Goal: Task Accomplishment & Management: Complete application form

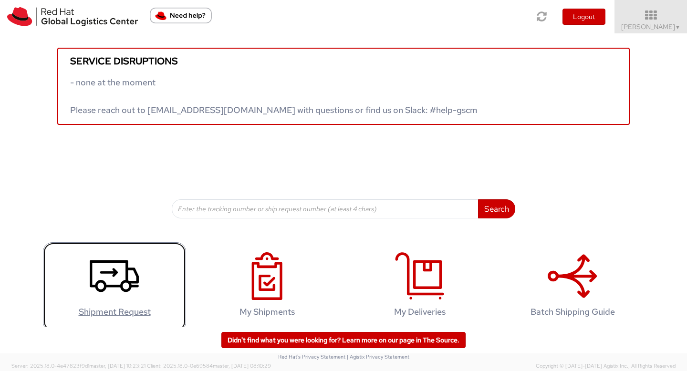
click at [108, 297] on icon at bounding box center [114, 276] width 49 height 48
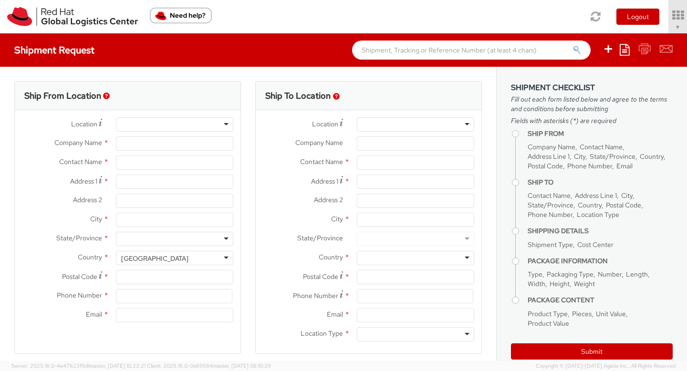
select select "512"
select select
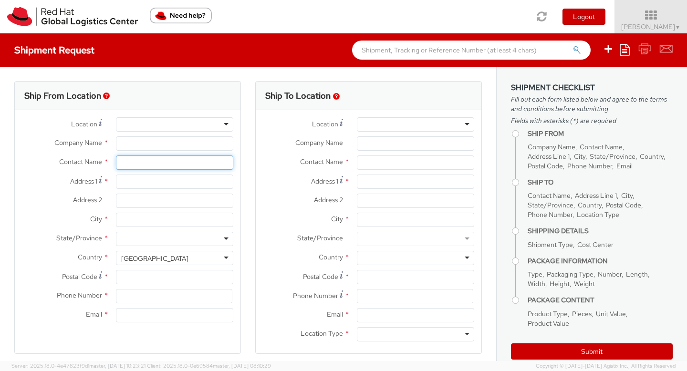
click at [165, 161] on input "text" at bounding box center [174, 162] width 117 height 14
type input "Red Hat"
type input "[PERSON_NAME]"
type input "[EMAIL_ADDRESS][DOMAIN_NAME]"
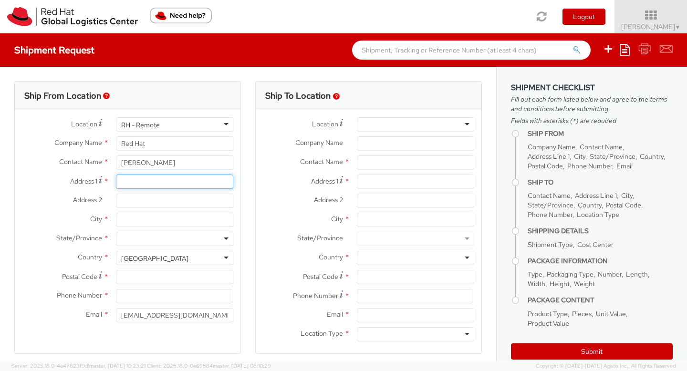
type input "[STREET_ADDRESS][PERSON_NAME]"
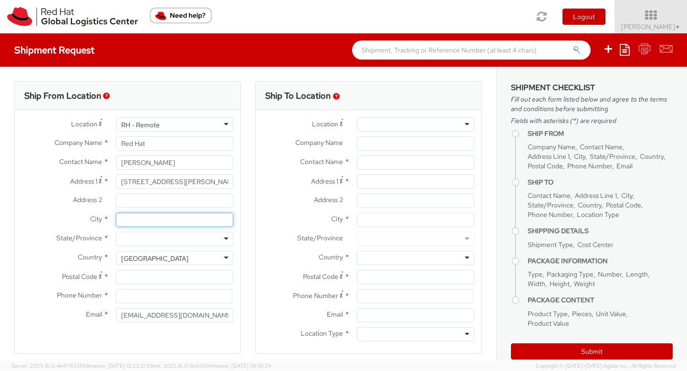
type input "[GEOGRAPHIC_DATA][PERSON_NAME]"
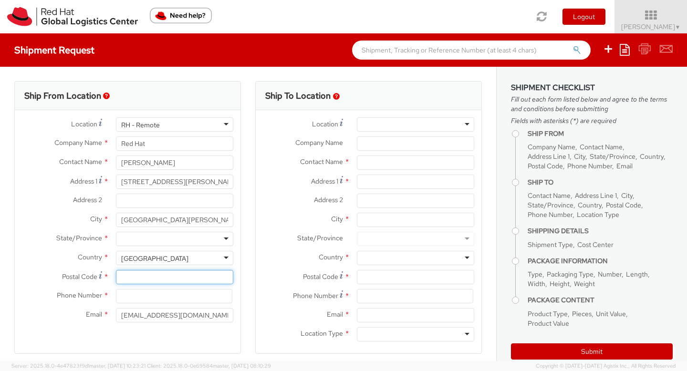
type input "19380"
type input "6103570758"
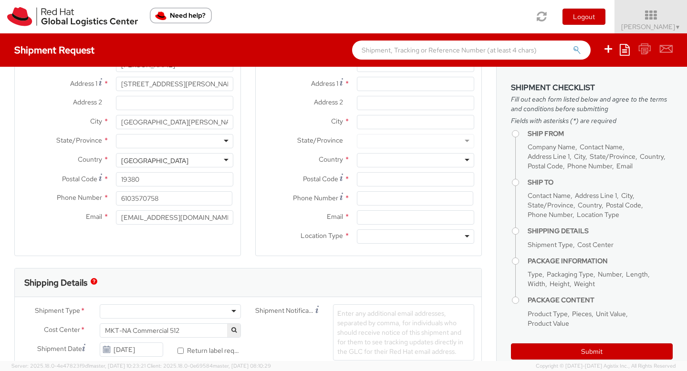
click at [369, 327] on div "Enter any additional email addresses, separated by comma, for individuals who s…" at bounding box center [403, 332] width 141 height 56
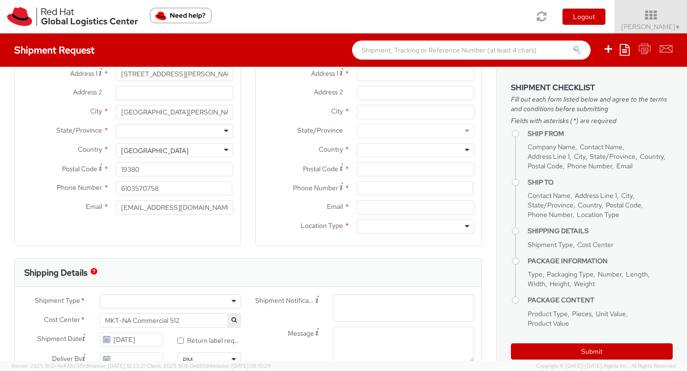
paste input "Prudential Insurance, ATTN [PERSON_NAME] [STREET_ADDRESS][US_STATE]."
type input "Prudential Insurance, ATTN [PERSON_NAME] [STREET_ADDRESS][US_STATE]."
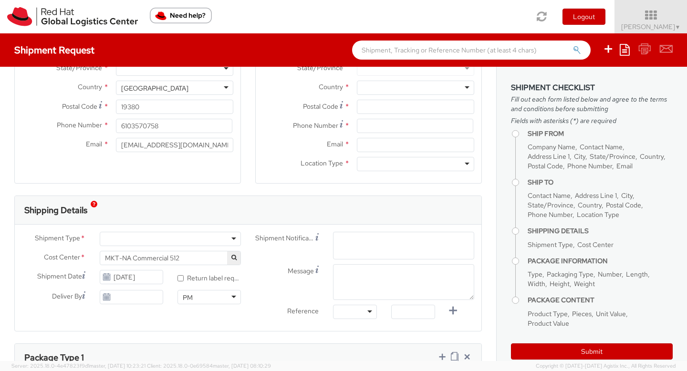
scroll to position [175, 0]
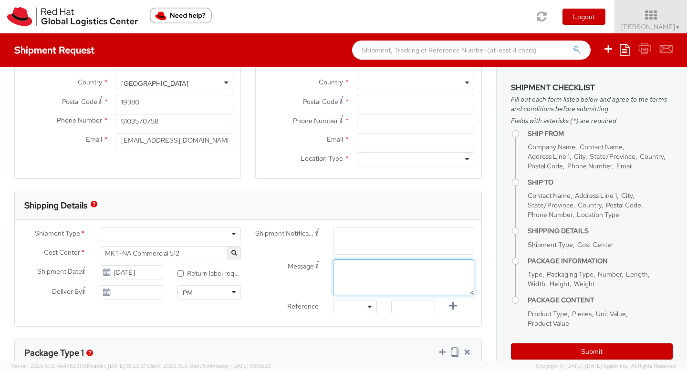
click at [375, 264] on div "Shipment Notification Enter any additional email addresses, separated by comma,…" at bounding box center [364, 273] width 233 height 92
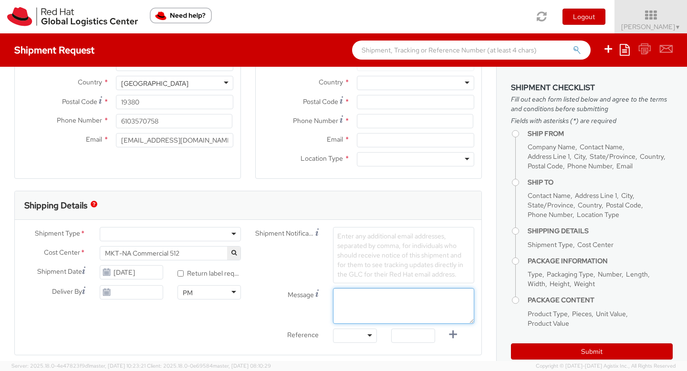
paste textarea "Prudential Insurance, ATTN [PERSON_NAME] [STREET_ADDRESS][US_STATE], 13th Floor…"
drag, startPoint x: 339, startPoint y: 298, endPoint x: 439, endPoint y: 299, distance: 100.2
click at [439, 299] on textarea "Prudential Insurance, ATTN [PERSON_NAME] [STREET_ADDRESS][US_STATE], 13th Floor…" at bounding box center [403, 306] width 141 height 36
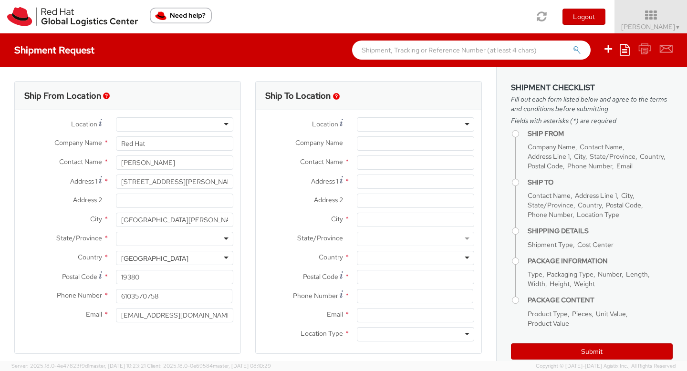
type textarea "ATTN [PERSON_NAME] [STREET_ADDRESS][US_STATE], 13th Floor, [GEOGRAPHIC_DATA]."
click at [393, 142] on input "Company Name *" at bounding box center [415, 143] width 117 height 14
paste input "Prudential Insurance,"
type input "Prudential Insurance"
click at [371, 159] on input "text" at bounding box center [415, 162] width 117 height 14
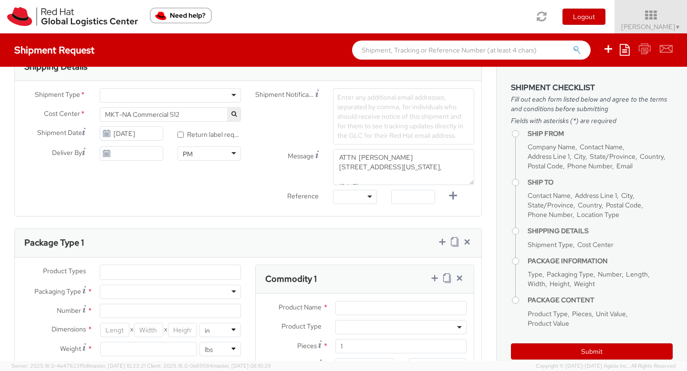
scroll to position [306, 0]
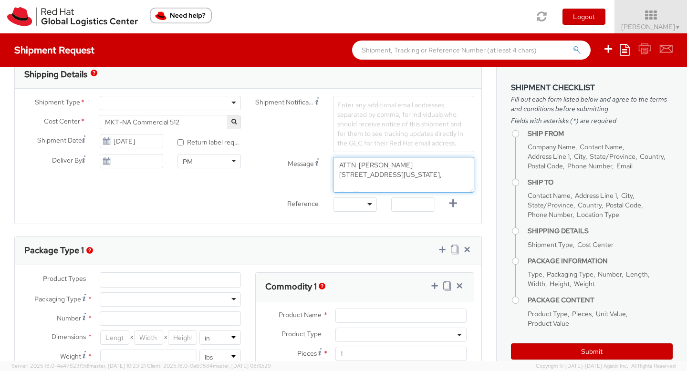
drag, startPoint x: 339, startPoint y: 185, endPoint x: 417, endPoint y: 181, distance: 78.3
click at [417, 181] on textarea "ATTN [PERSON_NAME] [STREET_ADDRESS][US_STATE], 13th Floor, [GEOGRAPHIC_DATA]." at bounding box center [403, 175] width 141 height 36
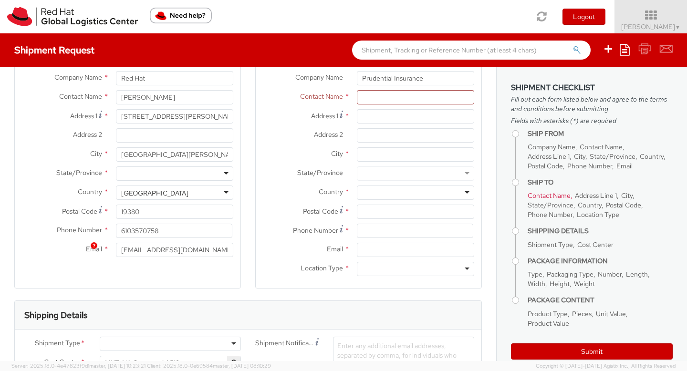
scroll to position [0, 0]
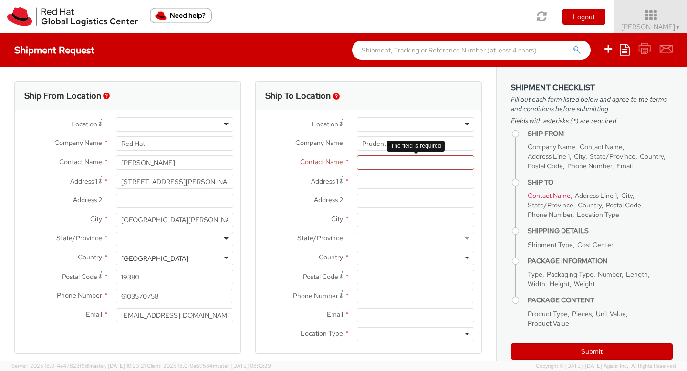
paste textarea "ATTN [PERSON_NAME]"
type textarea "ATTN [PERSON_NAME] [STREET_ADDRESS][US_STATE], 13th Floor, [GEOGRAPHIC_DATA]."
click at [373, 165] on input "text" at bounding box center [415, 162] width 117 height 14
paste input "ATTN [PERSON_NAME]"
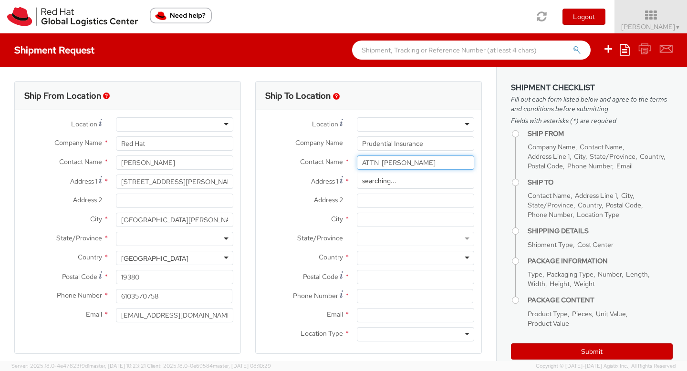
click at [378, 165] on input "ATTN [PERSON_NAME]" at bounding box center [415, 162] width 117 height 14
type input "ATTN [PERSON_NAME]"
click at [316, 168] on div "Contact Name * ATTN [PERSON_NAME] searching..." at bounding box center [369, 162] width 226 height 14
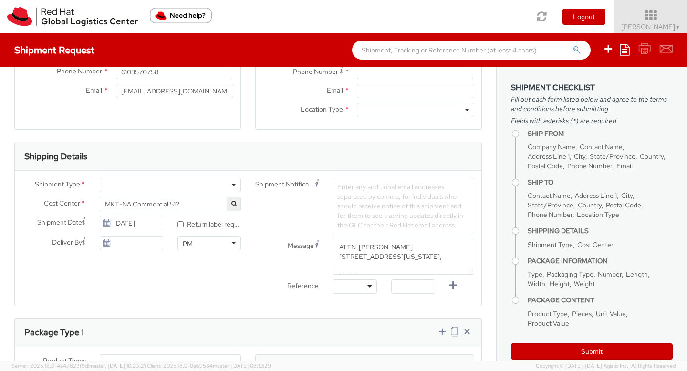
scroll to position [251, 0]
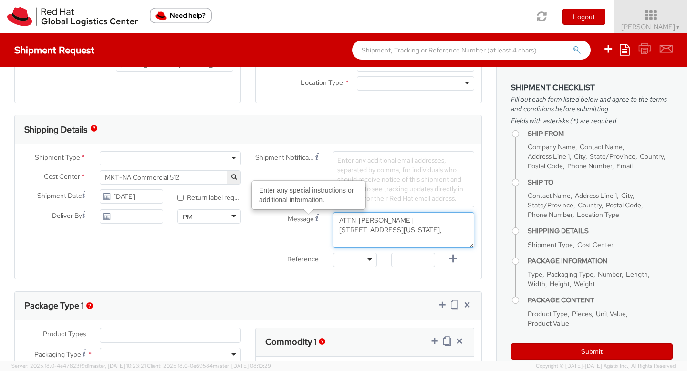
click at [417, 242] on textarea "ATTN [PERSON_NAME] [STREET_ADDRESS][US_STATE], 13th Floor, [GEOGRAPHIC_DATA]." at bounding box center [403, 230] width 141 height 36
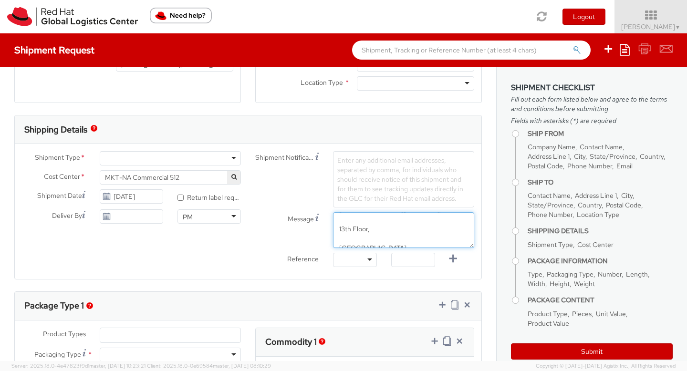
scroll to position [27, 0]
drag, startPoint x: 334, startPoint y: 225, endPoint x: 425, endPoint y: 225, distance: 91.1
click at [425, 225] on textarea "ATTN [PERSON_NAME] [STREET_ADDRESS][US_STATE], 13th Floor, [GEOGRAPHIC_DATA]." at bounding box center [403, 230] width 141 height 36
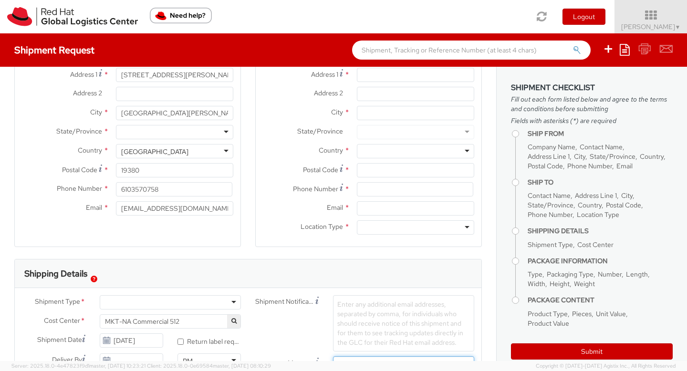
scroll to position [93, 0]
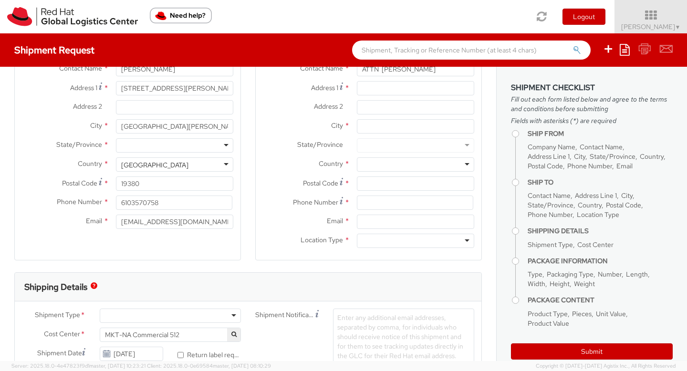
type textarea "ATTN [PERSON_NAME] 13th Floor, [GEOGRAPHIC_DATA]."
click at [387, 89] on input "Address 1 *" at bounding box center [415, 88] width 117 height 14
paste input "[STREET_ADDRESS][US_STATE],"
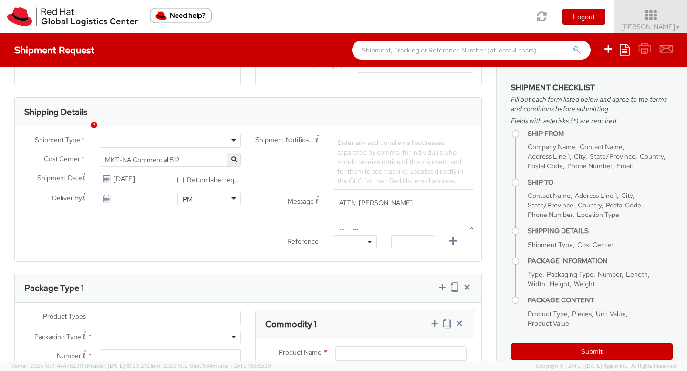
scroll to position [280, 0]
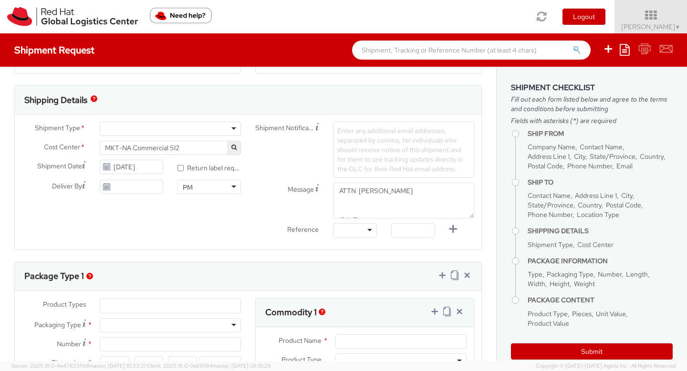
type input "[STREET_ADDRESS][US_STATE],"
drag, startPoint x: 412, startPoint y: 208, endPoint x: 342, endPoint y: 196, distance: 71.0
click at [342, 196] on textarea "ATTN [PERSON_NAME] 13th Floor, [GEOGRAPHIC_DATA]." at bounding box center [403, 201] width 141 height 36
drag, startPoint x: 376, startPoint y: 203, endPoint x: 320, endPoint y: 204, distance: 55.8
click at [320, 204] on div "Message 13th Floor, [GEOGRAPHIC_DATA]." at bounding box center [364, 201] width 233 height 36
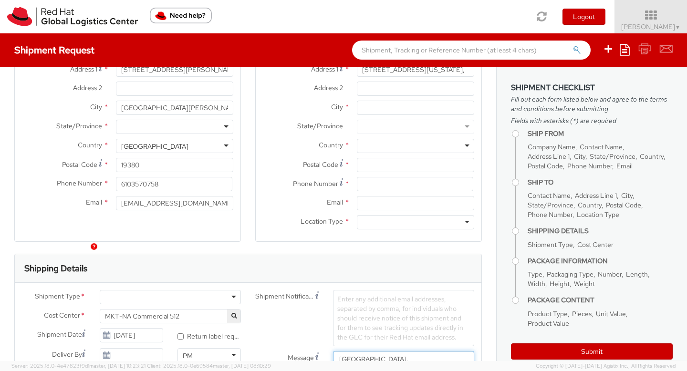
scroll to position [101, 0]
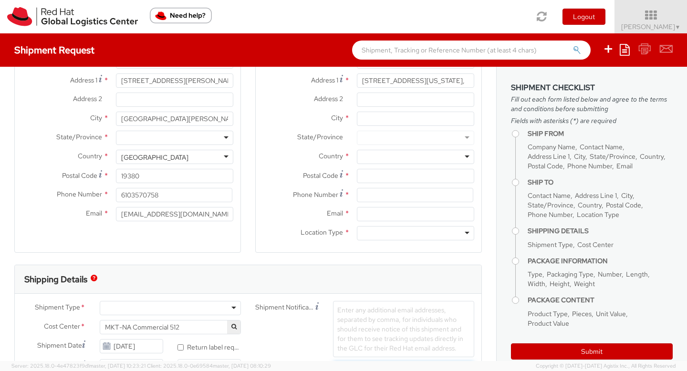
type textarea "[GEOGRAPHIC_DATA]."
click at [377, 105] on input "Address 2 *" at bounding box center [415, 100] width 117 height 14
paste input "13th Floor,"
type input "13th Floor"
click at [445, 80] on input "[STREET_ADDRESS][US_STATE]," at bounding box center [415, 80] width 117 height 14
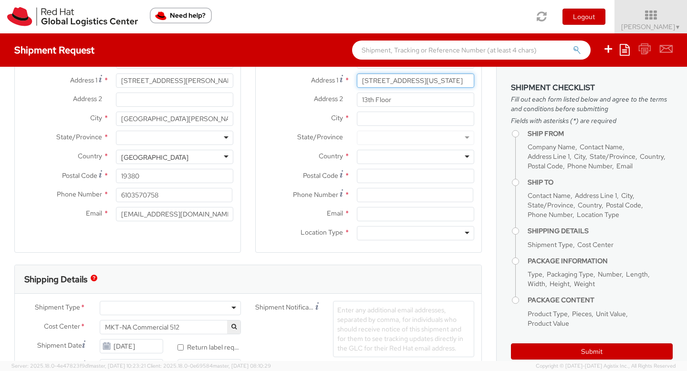
type input "[STREET_ADDRESS][US_STATE]"
click at [328, 116] on label "City *" at bounding box center [303, 118] width 94 height 12
click at [357, 116] on input "City *" at bounding box center [415, 119] width 117 height 14
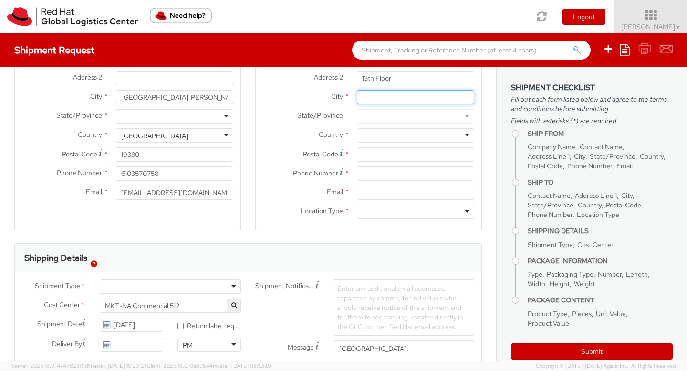
scroll to position [115, 0]
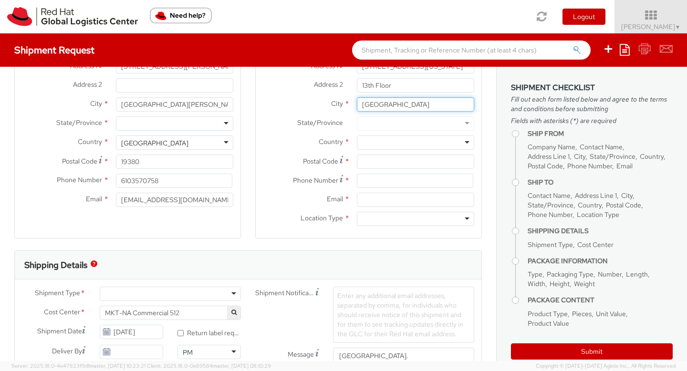
type input "[GEOGRAPHIC_DATA]"
click at [370, 126] on div at bounding box center [415, 123] width 117 height 14
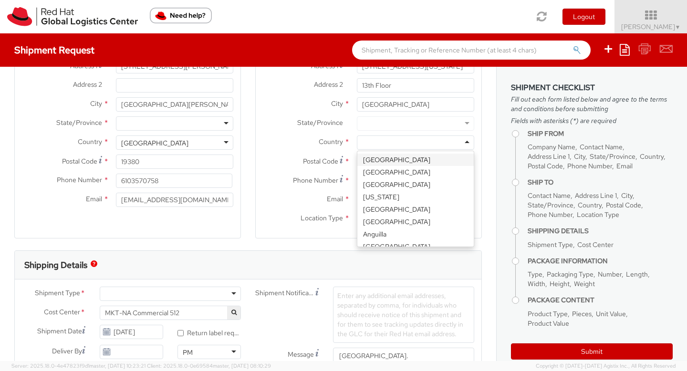
click at [369, 141] on div at bounding box center [415, 142] width 117 height 14
type input "Unite"
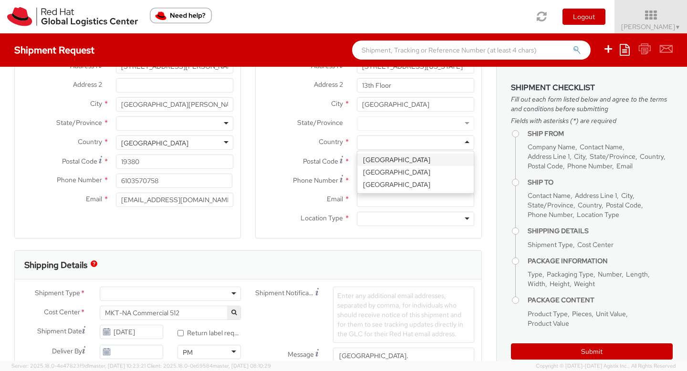
scroll to position [0, 0]
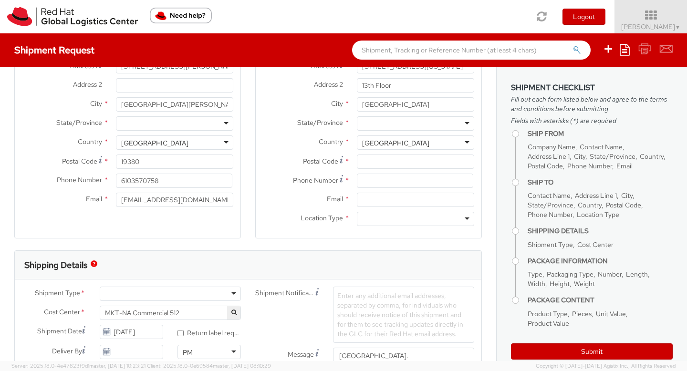
click at [392, 124] on div at bounding box center [415, 123] width 117 height 14
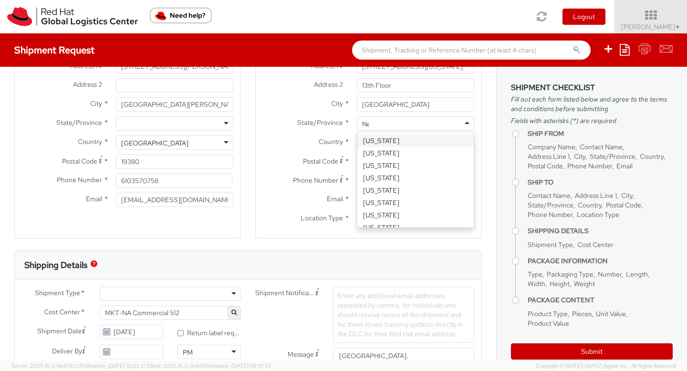
type input "New"
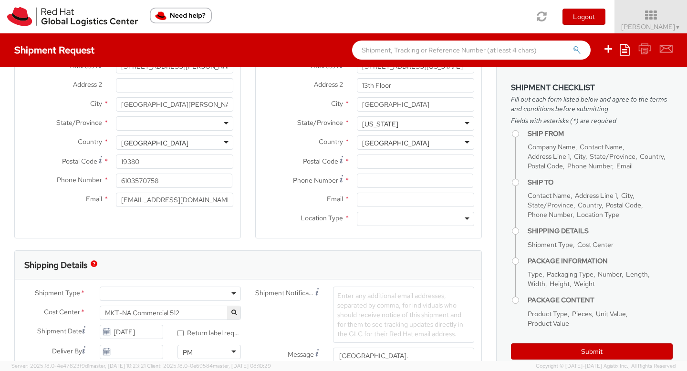
click at [328, 153] on div "Country * [GEOGRAPHIC_DATA] [GEOGRAPHIC_DATA] [GEOGRAPHIC_DATA] [GEOGRAPHIC_DAT…" at bounding box center [369, 144] width 226 height 19
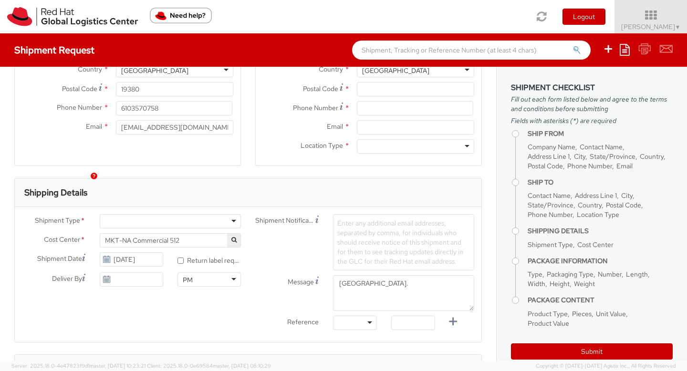
scroll to position [244, 0]
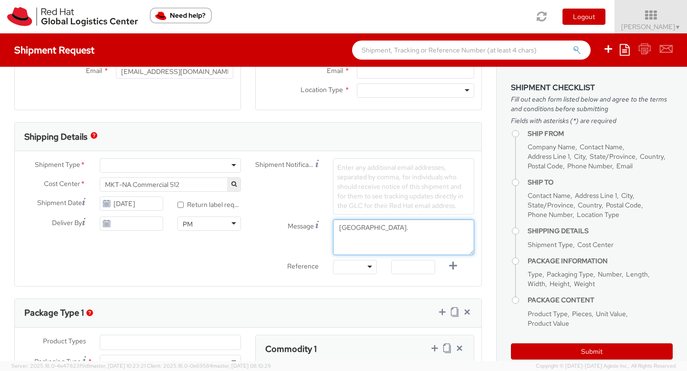
click at [378, 227] on textarea "[GEOGRAPHIC_DATA]." at bounding box center [403, 237] width 141 height 36
drag, startPoint x: 401, startPoint y: 247, endPoint x: 311, endPoint y: 250, distance: 89.7
click at [311, 250] on div "Message [GEOGRAPHIC_DATA]." at bounding box center [364, 237] width 233 height 36
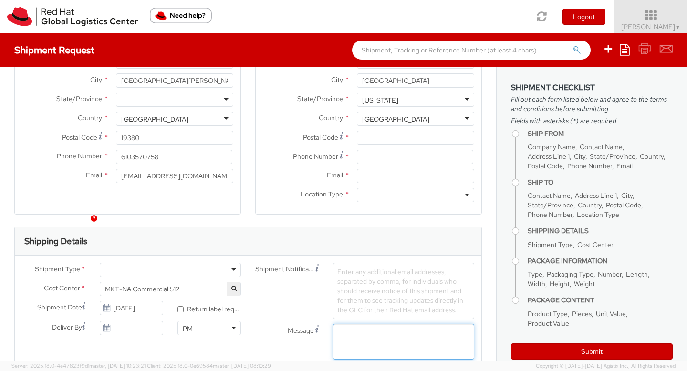
scroll to position [125, 0]
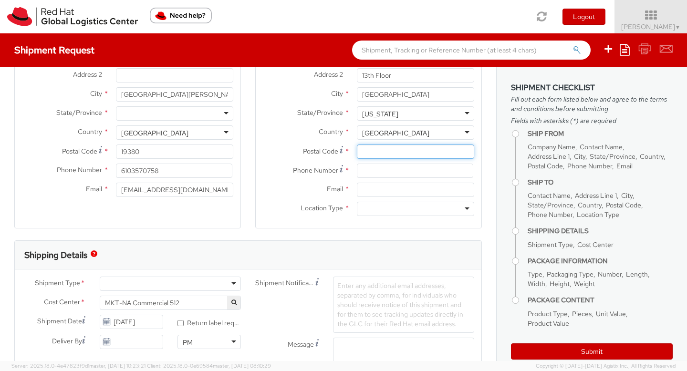
click at [370, 149] on input "Postal Code *" at bounding box center [415, 151] width 117 height 14
paste input "[GEOGRAPHIC_DATA]."
drag, startPoint x: 396, startPoint y: 152, endPoint x: 322, endPoint y: 152, distance: 73.4
click at [322, 152] on div "Postal Code * [GEOGRAPHIC_DATA]." at bounding box center [369, 151] width 226 height 14
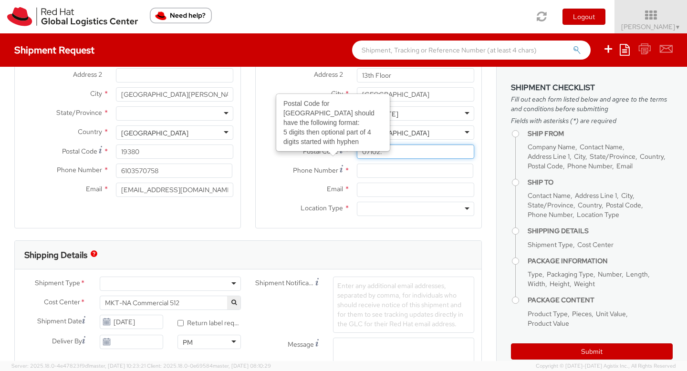
click at [389, 152] on input "07102." at bounding box center [415, 151] width 117 height 14
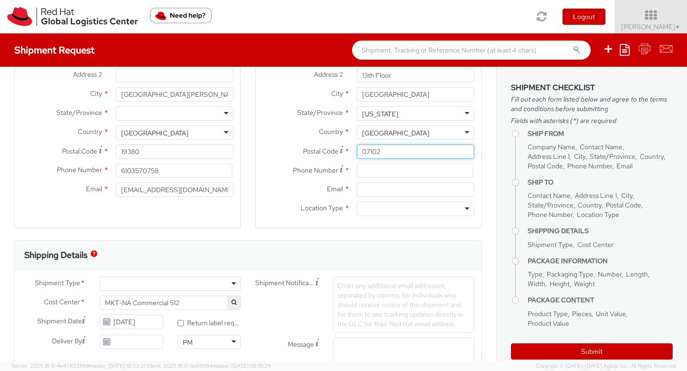
type input "07102"
click at [322, 152] on span "Postal Code" at bounding box center [320, 151] width 35 height 9
click at [357, 152] on input "07102" at bounding box center [415, 151] width 117 height 14
click at [378, 192] on input "Email *" at bounding box center [415, 190] width 117 height 14
paste input "[EMAIL_ADDRESS][DOMAIN_NAME]"
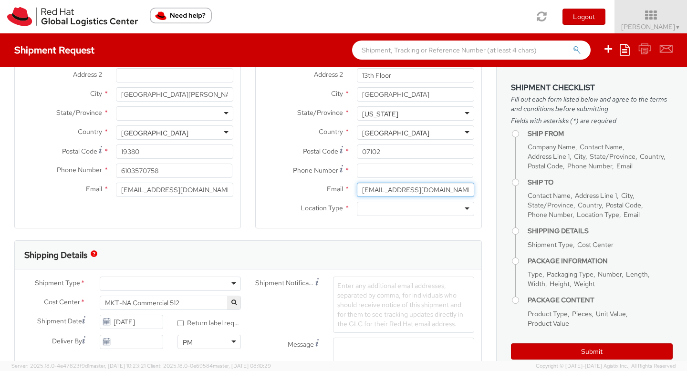
type input "[EMAIL_ADDRESS][DOMAIN_NAME]"
click at [375, 204] on div at bounding box center [415, 209] width 117 height 14
click at [379, 173] on input at bounding box center [415, 171] width 116 height 14
paste input "301.807.3883"
type input "301.807.3883"
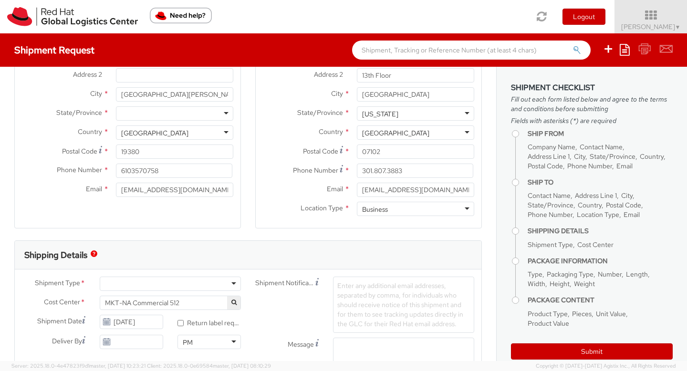
click at [272, 203] on label "Location Type *" at bounding box center [303, 208] width 94 height 12
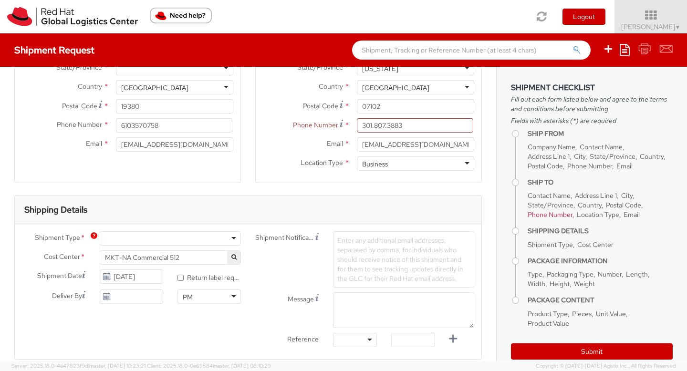
scroll to position [184, 0]
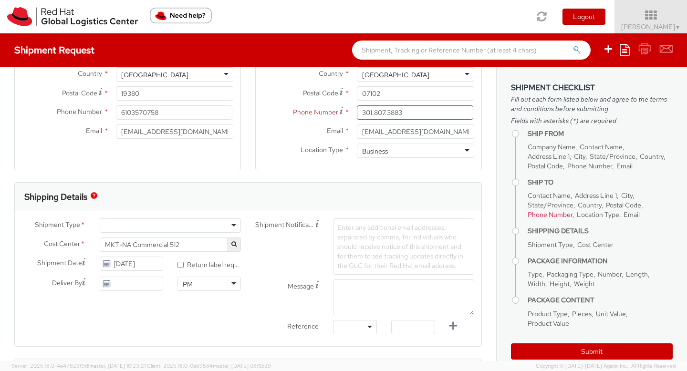
click at [181, 227] on div at bounding box center [170, 225] width 141 height 14
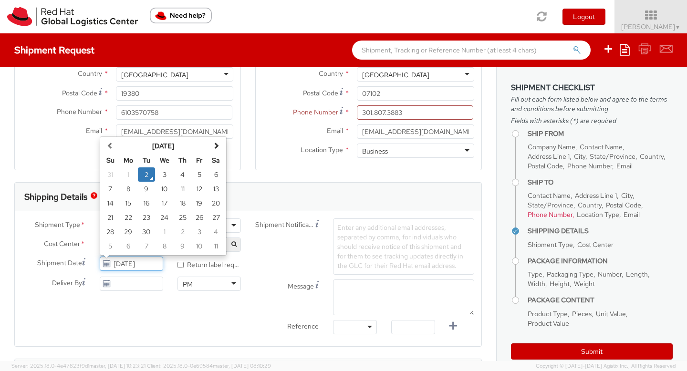
click at [135, 265] on input "[DATE]" at bounding box center [131, 264] width 63 height 14
click at [144, 177] on td "2" at bounding box center [146, 174] width 17 height 14
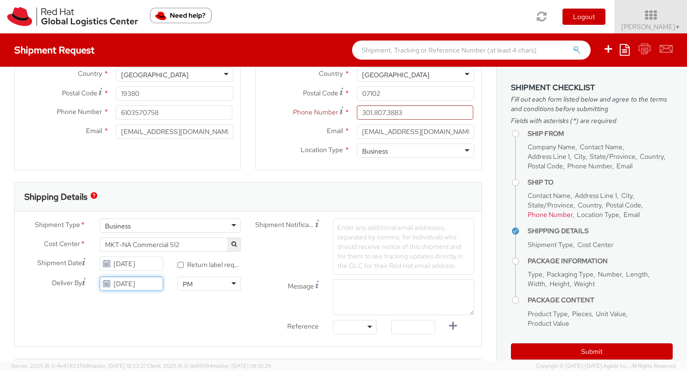
click at [133, 283] on input "[DATE]" at bounding box center [131, 284] width 63 height 14
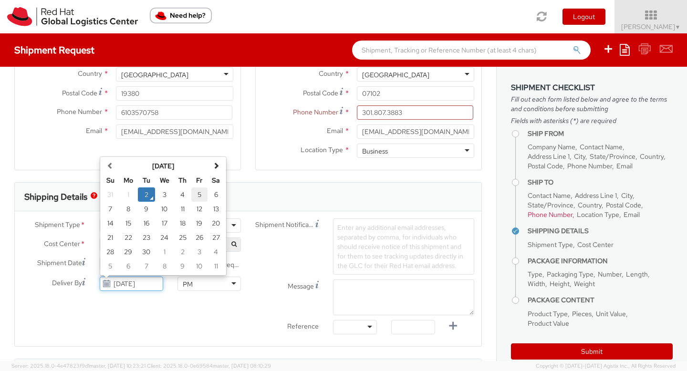
click at [200, 197] on td "5" at bounding box center [199, 194] width 17 height 14
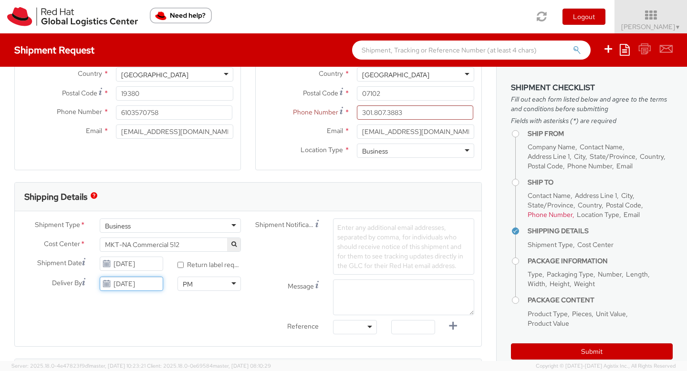
click at [137, 285] on input "[DATE]" at bounding box center [131, 284] width 63 height 14
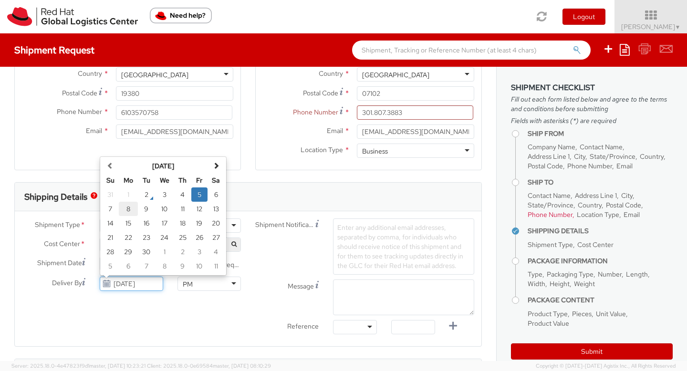
click at [128, 212] on td "8" at bounding box center [128, 209] width 19 height 14
type input "[DATE]"
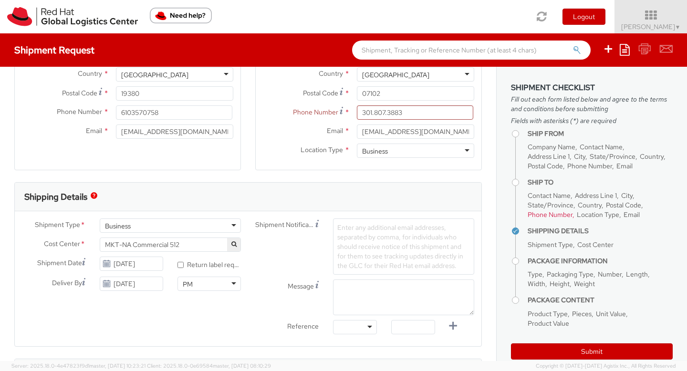
click at [142, 330] on div "Shipment Type * Business Business Batch Business Personal Cost Center * MKT-NA …" at bounding box center [248, 278] width 466 height 121
click at [179, 265] on input "* Return label required" at bounding box center [180, 265] width 6 height 6
checkbox input "true"
click at [347, 300] on textarea "Message" at bounding box center [403, 297] width 141 height 36
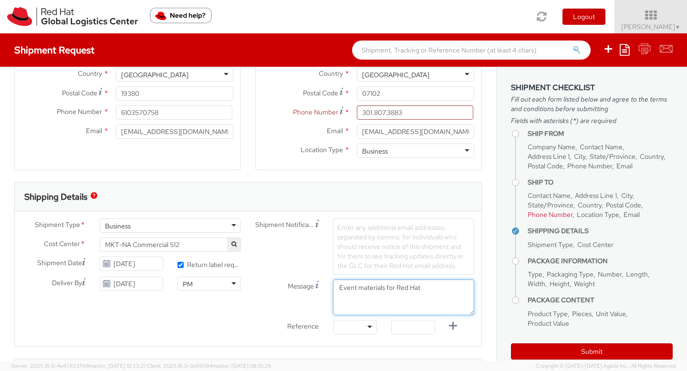
type textarea "Event materials for Red Hat"
click at [201, 325] on div "Shipment Type * Business Business Batch Business Personal Cost Center * MKT-NA …" at bounding box center [248, 278] width 466 height 121
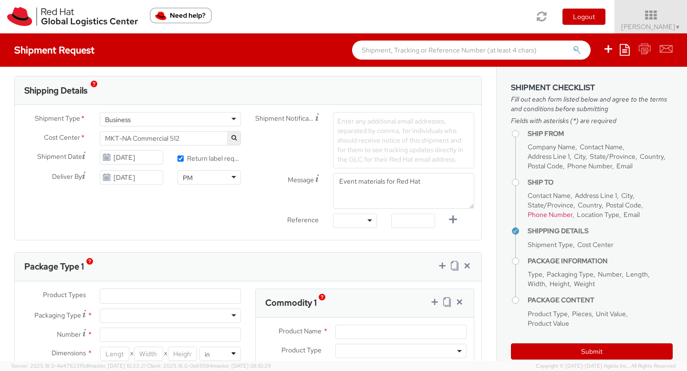
scroll to position [302, 0]
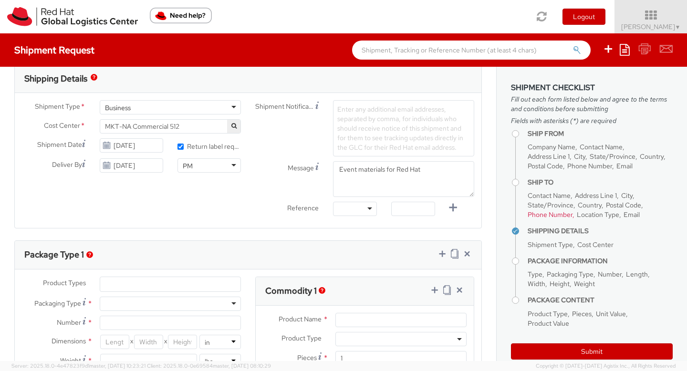
click at [167, 284] on ul at bounding box center [170, 284] width 140 height 14
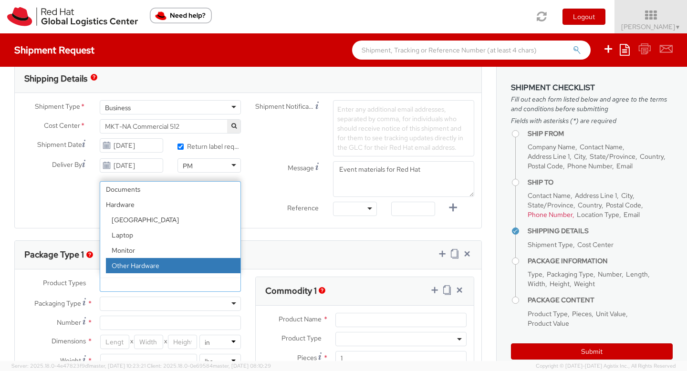
scroll to position [42, 0]
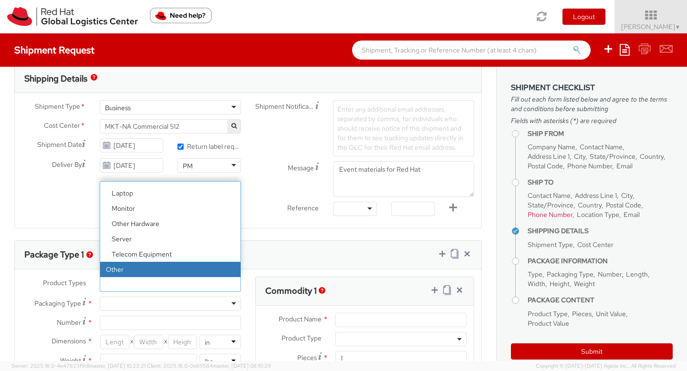
select select "OTHER"
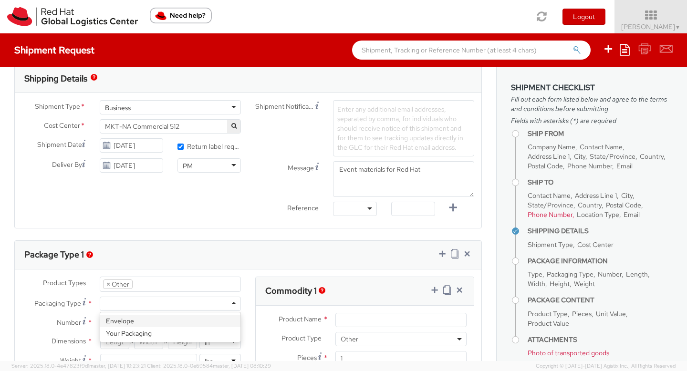
click at [131, 304] on div at bounding box center [170, 304] width 141 height 14
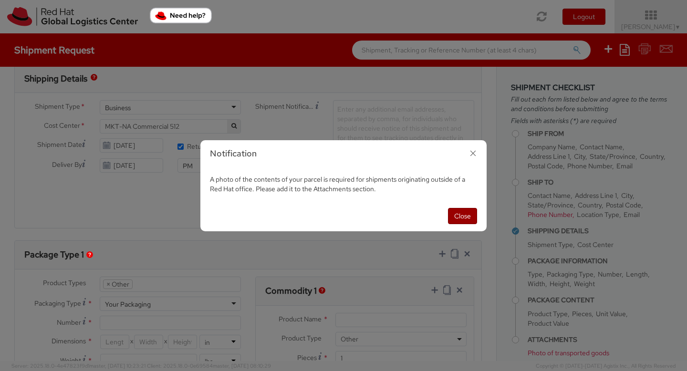
click at [469, 218] on button "Close" at bounding box center [462, 216] width 29 height 16
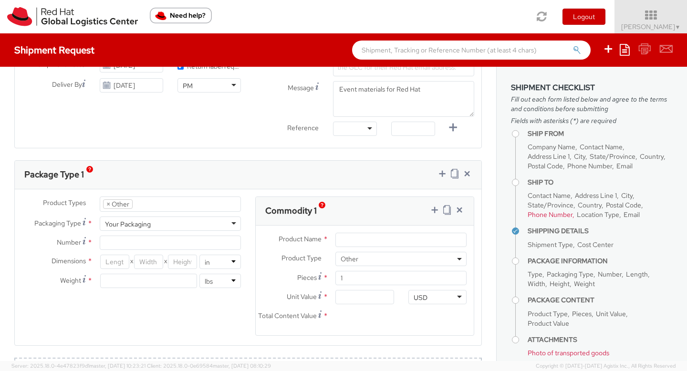
scroll to position [387, 0]
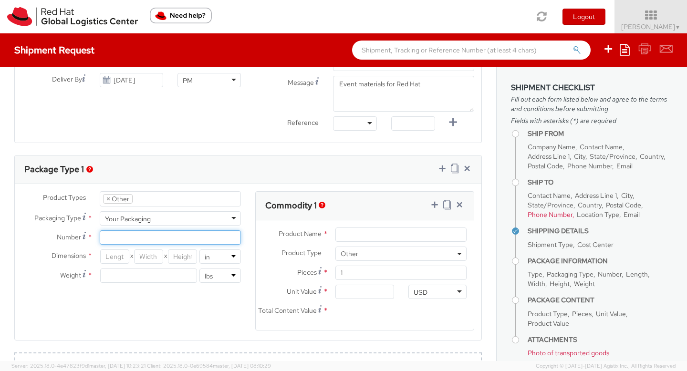
click at [135, 237] on input "Number *" at bounding box center [170, 237] width 141 height 14
type input "2"
click at [71, 253] on span "Dimensions" at bounding box center [69, 255] width 34 height 9
click at [112, 256] on input "number" at bounding box center [114, 256] width 29 height 14
click at [114, 238] on input "2" at bounding box center [170, 237] width 141 height 14
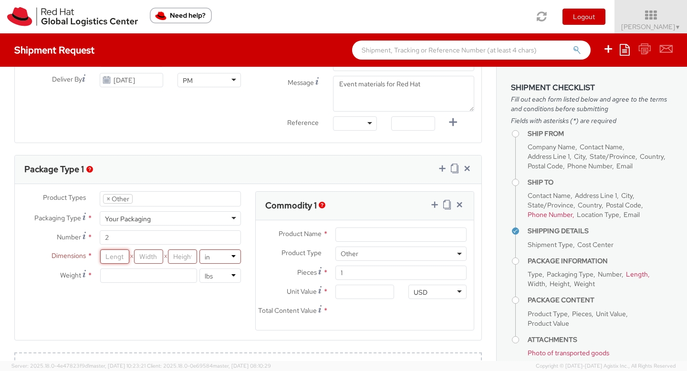
click at [103, 259] on input "number" at bounding box center [114, 256] width 29 height 14
click at [128, 278] on input "number" at bounding box center [148, 275] width 97 height 14
type input "5"
click at [140, 307] on div "Product Types * Documents Docking Station Laptop Monitor Other Hardware Server …" at bounding box center [248, 266] width 466 height 151
click at [127, 239] on input "2" at bounding box center [170, 237] width 141 height 14
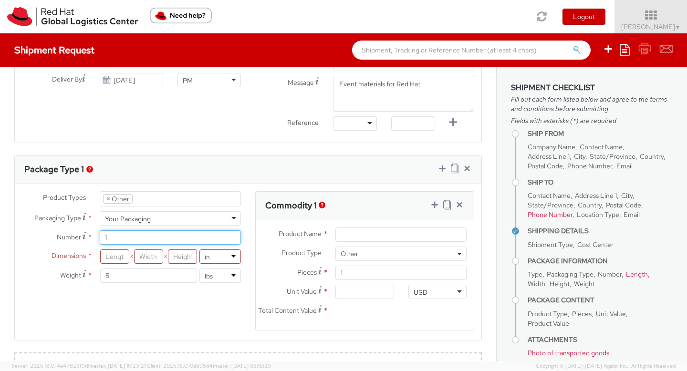
type input "1"
click at [108, 260] on input "number" at bounding box center [114, 256] width 29 height 14
type input "10"
click at [151, 252] on input "number" at bounding box center [148, 256] width 29 height 14
type input "10"
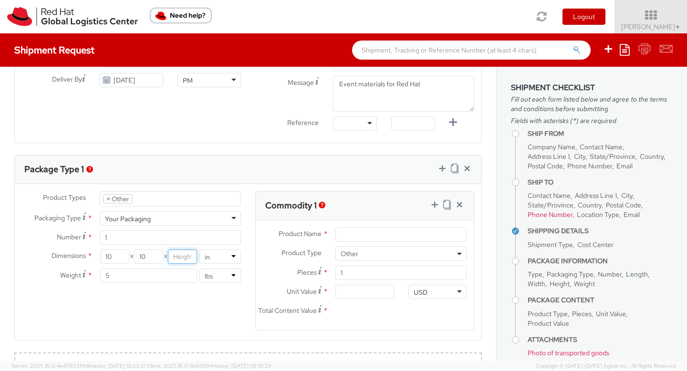
click at [187, 257] on input "number" at bounding box center [182, 256] width 29 height 14
type input "40"
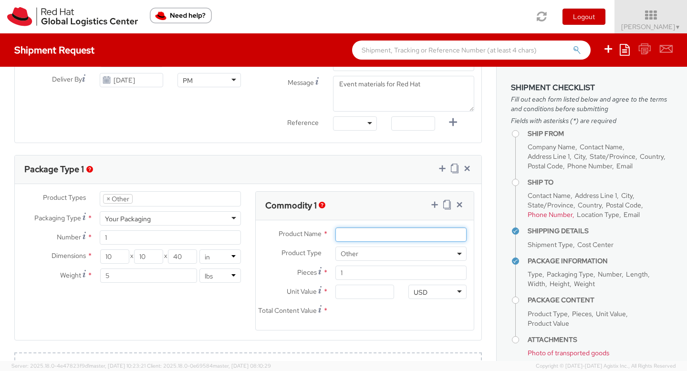
click at [352, 232] on input "Product Name *" at bounding box center [400, 234] width 131 height 14
type input "Event banner and tablecloth"
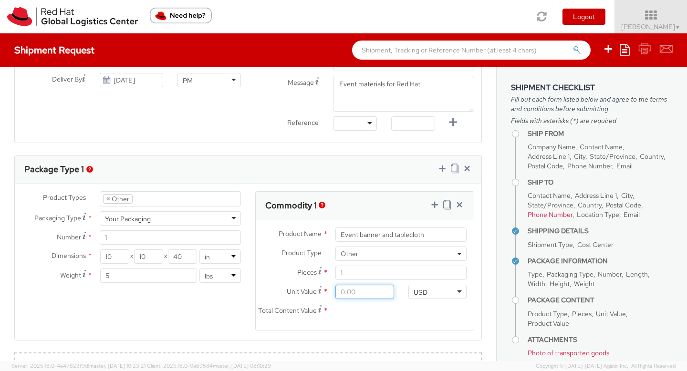
click at [353, 292] on input "Unit Value *" at bounding box center [364, 292] width 58 height 14
type input "2.00"
type input "20.00"
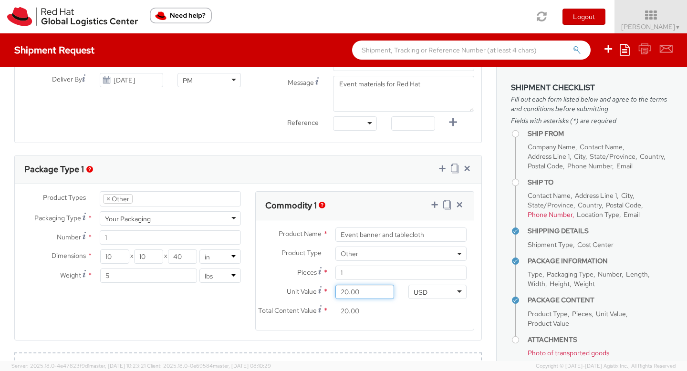
type input "200.00"
type input "2,000.00"
click at [412, 324] on div "Product Name * Event banner and tablecloth Product Type * Documents Docking Sta…" at bounding box center [365, 275] width 218 height 110
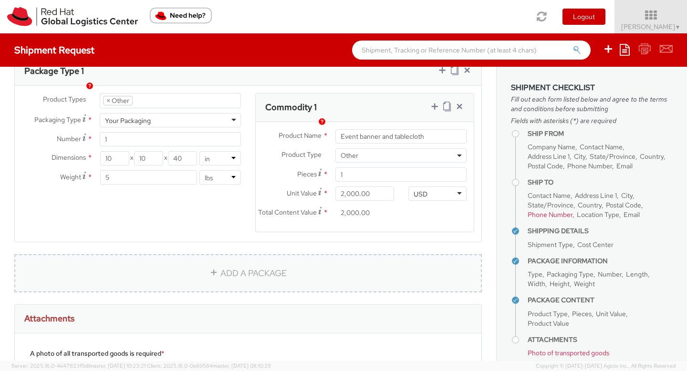
scroll to position [491, 0]
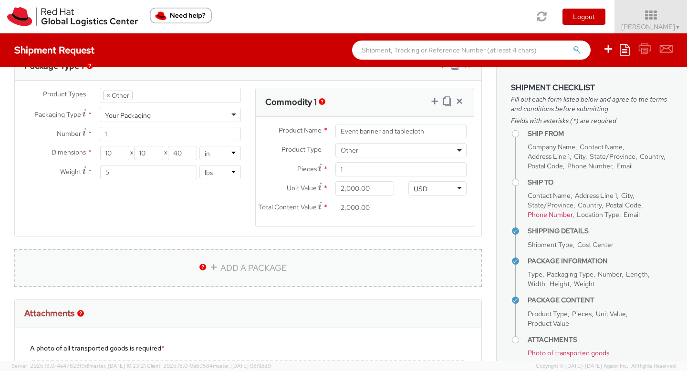
click at [242, 267] on link "ADD A PACKAGE" at bounding box center [247, 268] width 467 height 38
select select
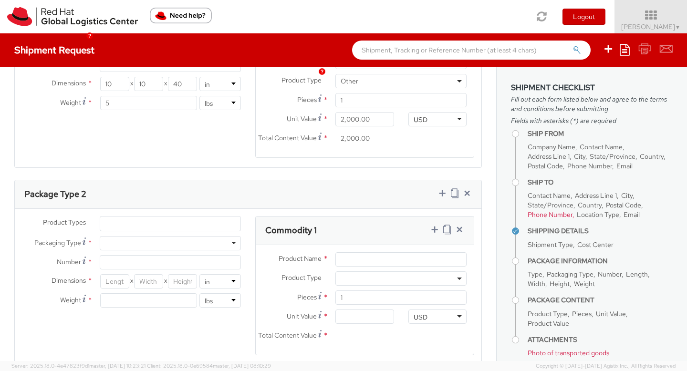
scroll to position [569, 0]
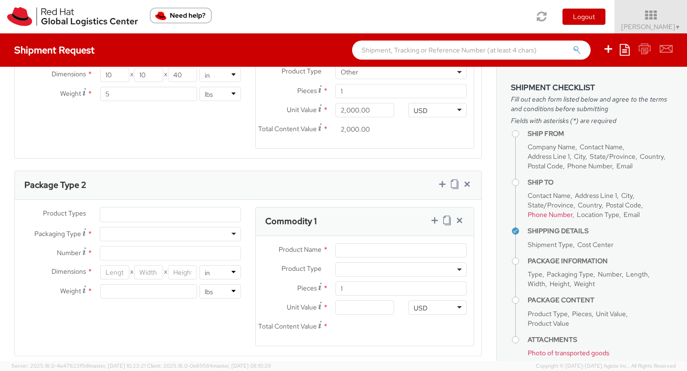
click at [161, 216] on ul at bounding box center [170, 214] width 140 height 14
click at [149, 211] on ul at bounding box center [170, 214] width 140 height 14
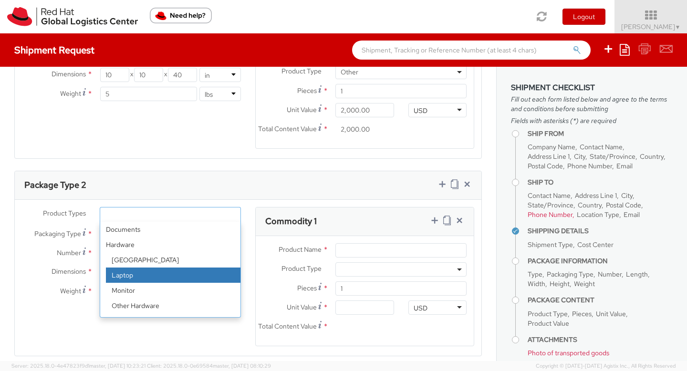
scroll to position [42, 0]
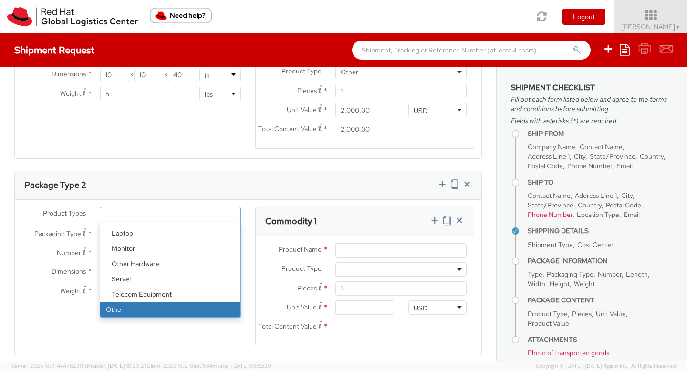
select select "OTHER"
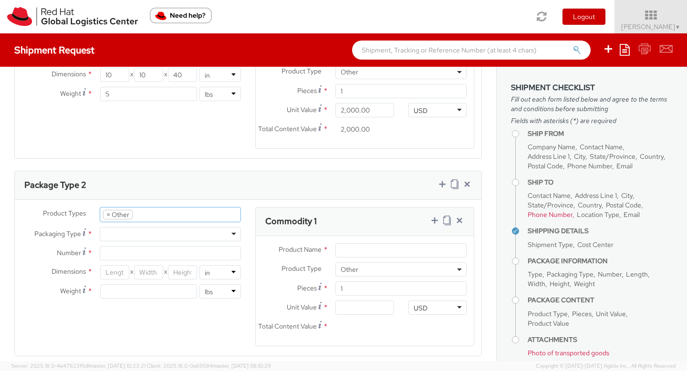
click at [134, 234] on div at bounding box center [170, 234] width 141 height 14
click at [130, 253] on input "Number *" at bounding box center [170, 253] width 141 height 14
type input "1"
click at [114, 288] on input "number" at bounding box center [148, 291] width 97 height 14
type input "5"
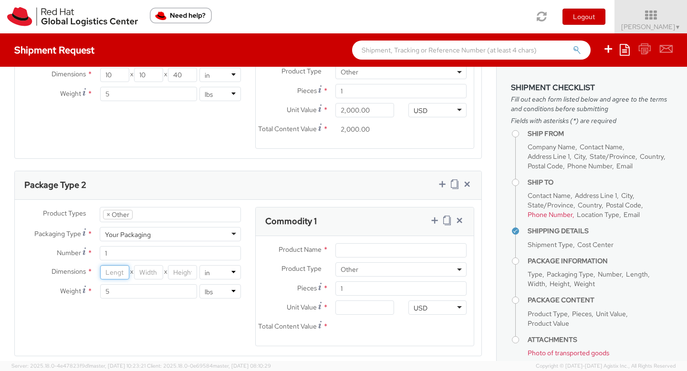
click at [113, 270] on input "number" at bounding box center [114, 272] width 29 height 14
type input "21"
click at [155, 272] on input "number" at bounding box center [148, 272] width 29 height 14
type input "14"
click at [186, 276] on input "number" at bounding box center [182, 272] width 29 height 14
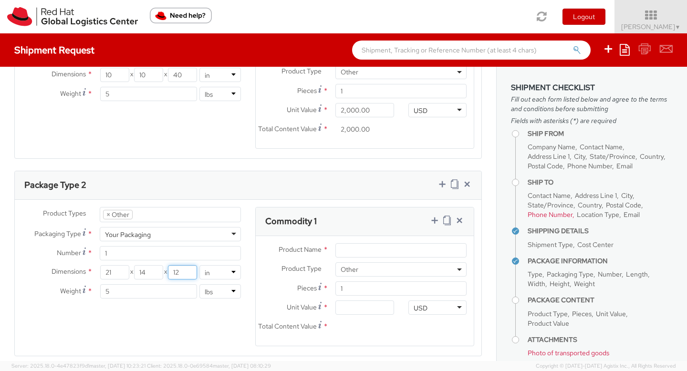
type input "12"
click at [169, 322] on div "Product Types * Documents Docking Station Laptop Monitor Other Hardware Server …" at bounding box center [248, 282] width 466 height 151
click at [127, 289] on input "5" at bounding box center [148, 291] width 97 height 14
type input "15"
click at [134, 325] on div "Product Types * Documents Docking Station Laptop Monitor Other Hardware Server …" at bounding box center [248, 282] width 466 height 151
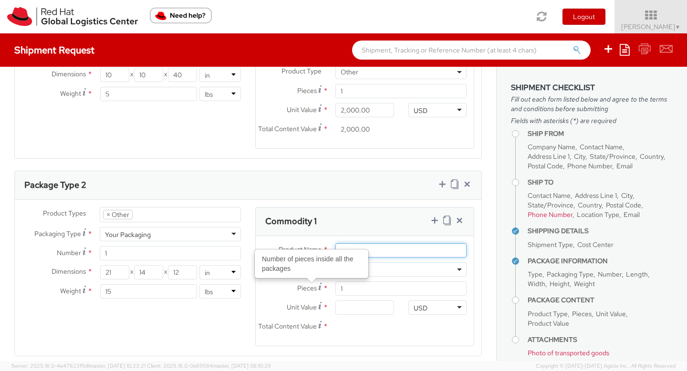
click at [376, 255] on input "Product Name *" at bounding box center [400, 250] width 131 height 14
type input "Event Tublers"
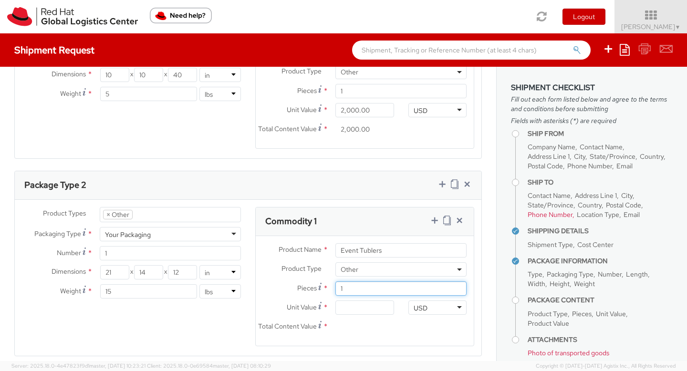
click at [367, 292] on input "1" at bounding box center [400, 288] width 131 height 14
type input "0.00"
type input "20"
click at [374, 312] on input "0.00" at bounding box center [364, 307] width 58 height 14
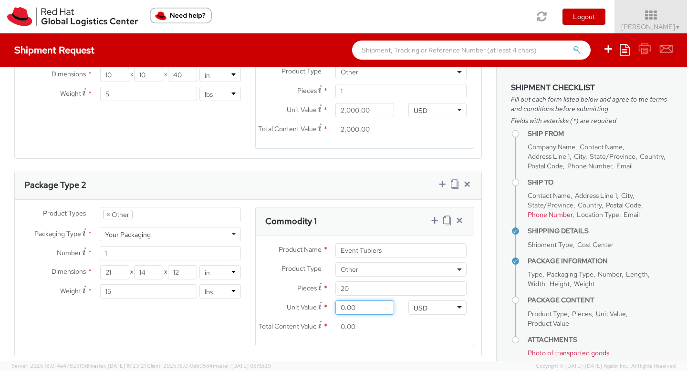
type input "5.00"
type input "100.00"
type input "50.00"
type input "1,000.00"
click at [324, 334] on div "Total Content Value * 1,000.00" at bounding box center [328, 328] width 145 height 19
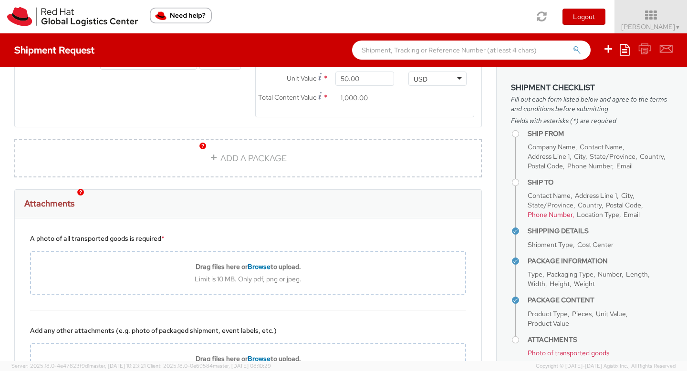
scroll to position [889, 0]
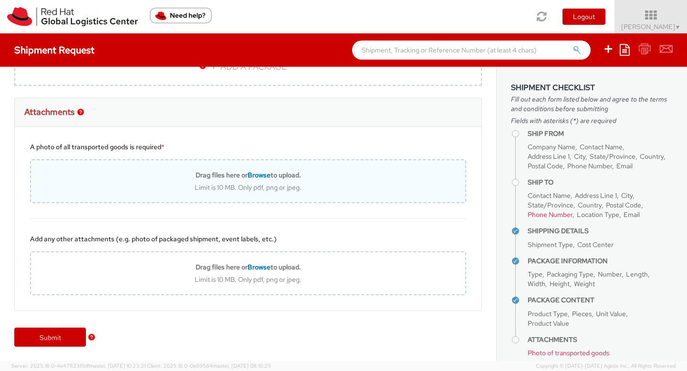
click at [201, 173] on b "Drag files here or Browse to upload." at bounding box center [248, 175] width 105 height 9
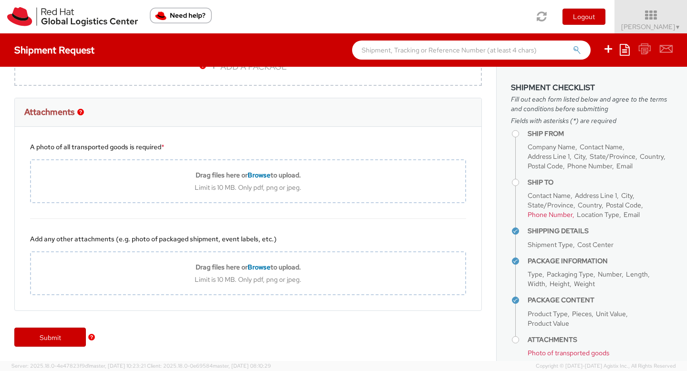
type input "C:\fakepath\IMG_3047 (1).jpg"
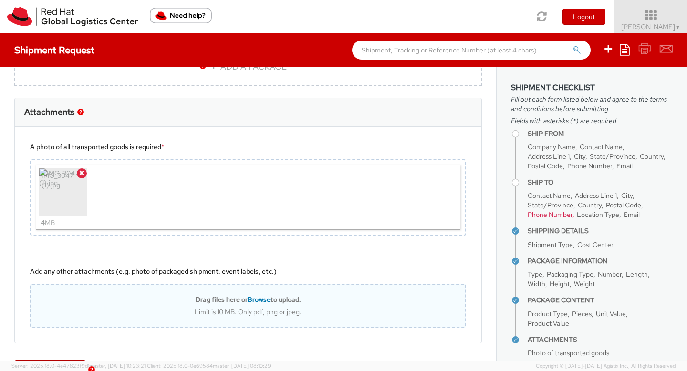
click at [257, 301] on span "Browse" at bounding box center [258, 299] width 23 height 9
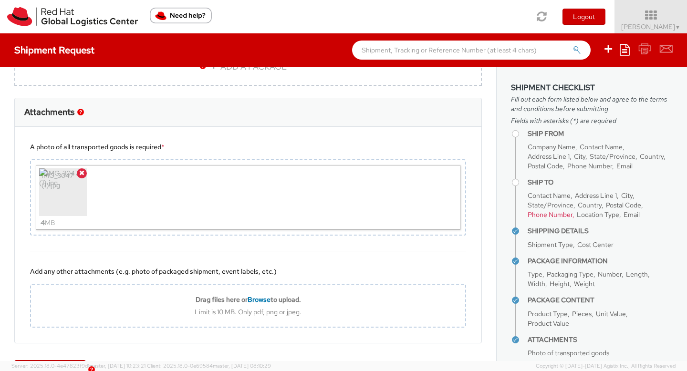
type input "C:\fakepath\IMG_3047 (1).jpg"
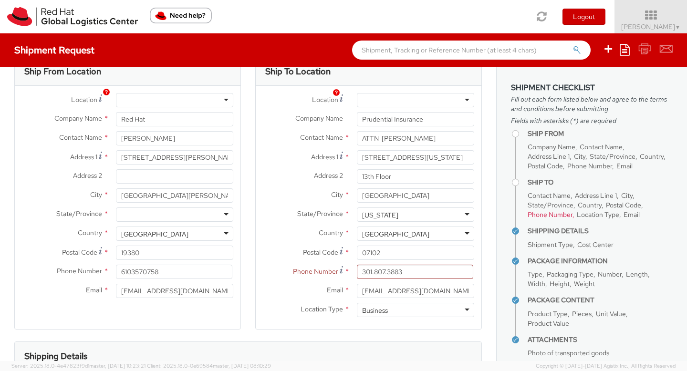
scroll to position [0, 0]
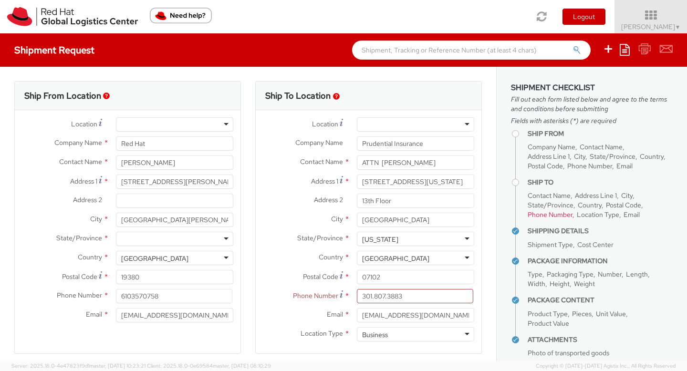
click at [157, 239] on div at bounding box center [174, 239] width 117 height 14
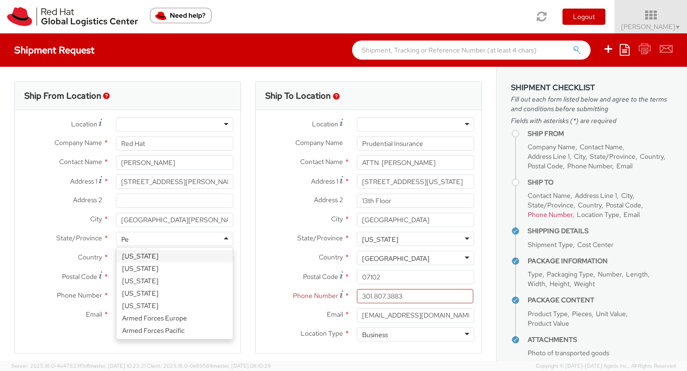
type input "Pen"
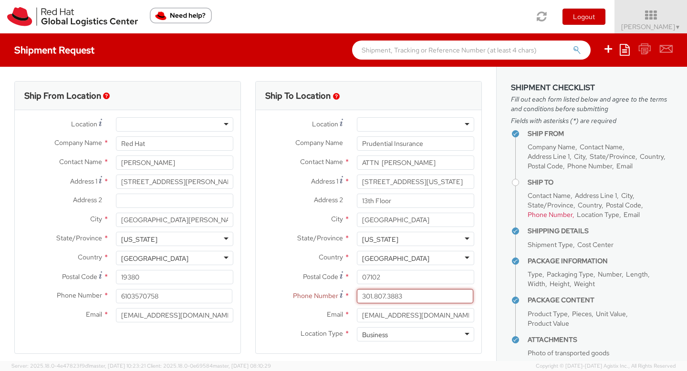
click at [375, 298] on input "301.807.3883" at bounding box center [415, 296] width 116 height 14
type input "[PHONE_NUMBER]"
click at [274, 281] on label "Postal Code *" at bounding box center [303, 276] width 94 height 13
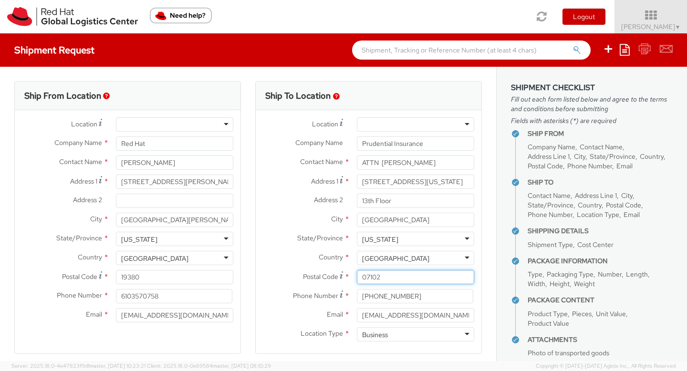
click at [357, 281] on input "07102" at bounding box center [415, 277] width 117 height 14
click at [271, 305] on div "Phone Number * [PHONE_NUMBER]" at bounding box center [369, 298] width 226 height 19
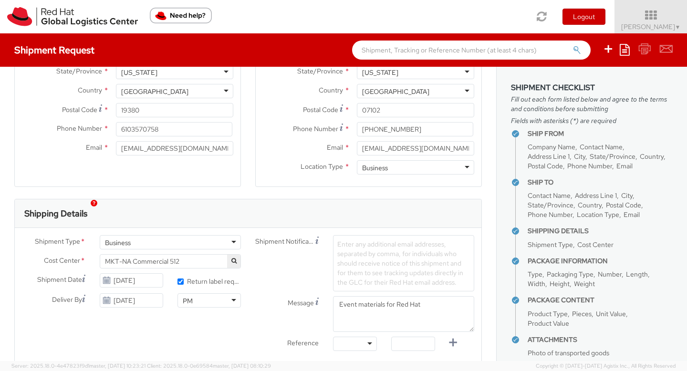
scroll to position [196, 0]
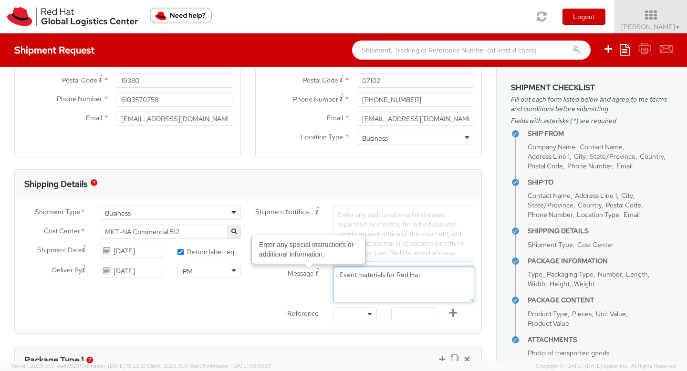
click at [447, 276] on textarea "Event materials for Red Hat" at bounding box center [403, 285] width 141 height 36
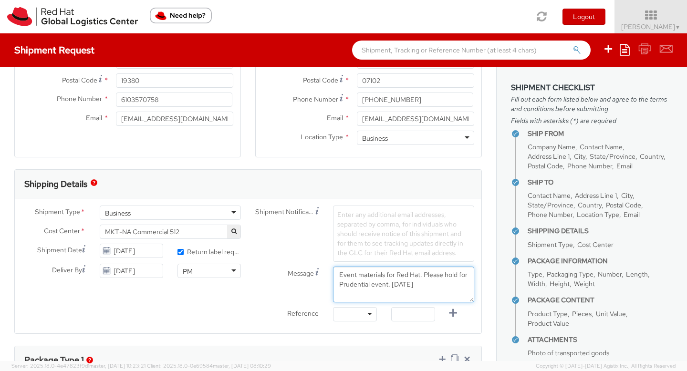
type textarea "Event materials for Red Hat. Please hold for Prudential event. [DATE]"
click at [269, 311] on label "Reference" at bounding box center [287, 312] width 78 height 11
click at [374, 224] on span "Enter any additional email addresses, separated by comma, for individuals who s…" at bounding box center [400, 233] width 126 height 47
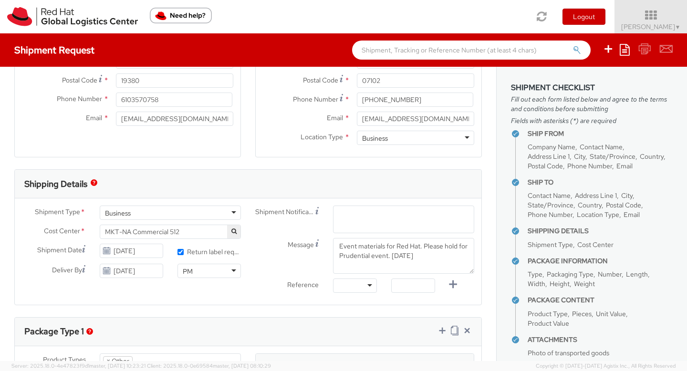
paste input "[EMAIL_ADDRESS][DOMAIN_NAME]"
type input "[EMAIL_ADDRESS][DOMAIN_NAME]"
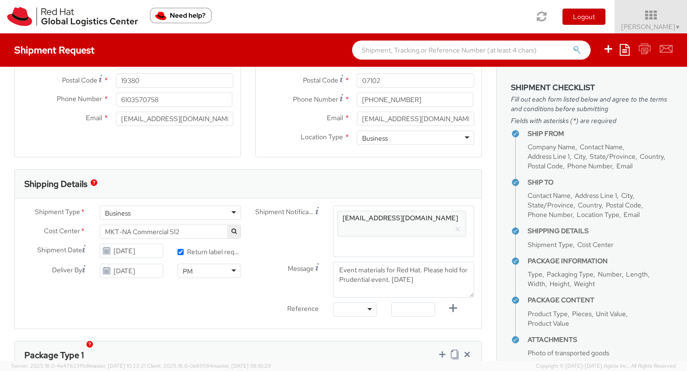
paste input "[EMAIL_ADDRESS][DOMAIN_NAME]"
type input "[EMAIL_ADDRESS][DOMAIN_NAME]"
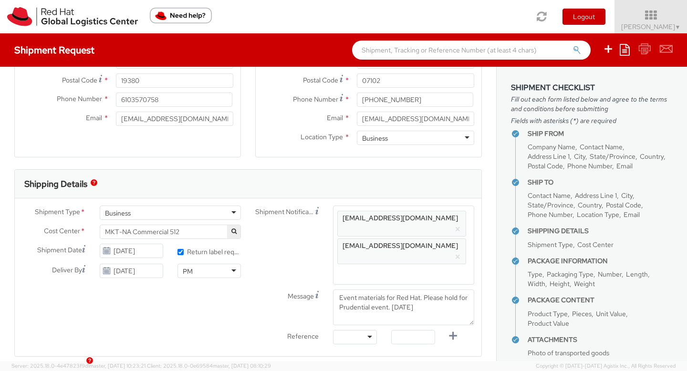
click at [290, 256] on div "Shipment Notification Enter any additional email addresses, separated by comma,…" at bounding box center [364, 245] width 233 height 79
click at [359, 253] on span "Enter any additional email addresses, separated by comma, for individuals who s…" at bounding box center [403, 236] width 133 height 48
type input "t"
click at [271, 289] on div "Message Event materials for Red Hat. Please hold for Prudential event. [DATE]" at bounding box center [364, 307] width 233 height 36
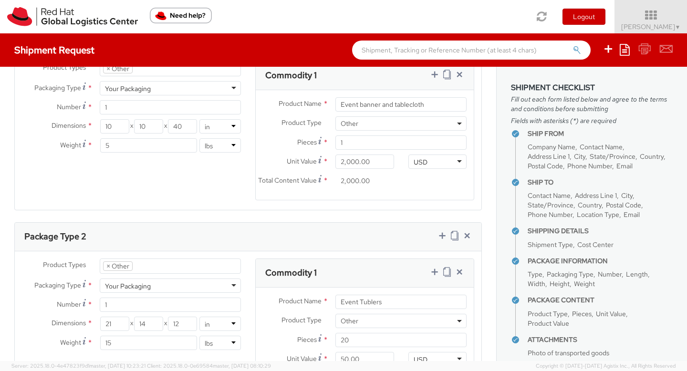
scroll to position [544, 0]
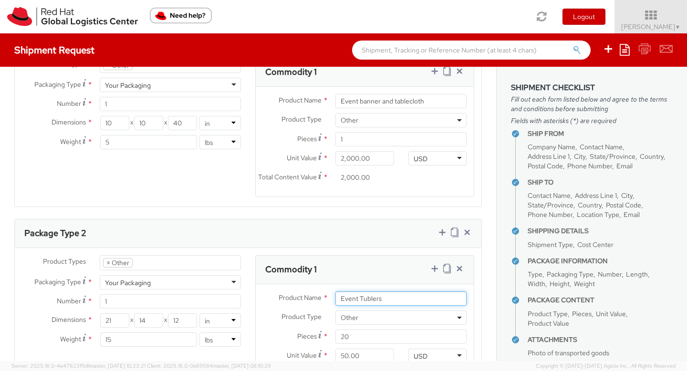
click at [369, 291] on input "Event Tublers" at bounding box center [400, 298] width 131 height 14
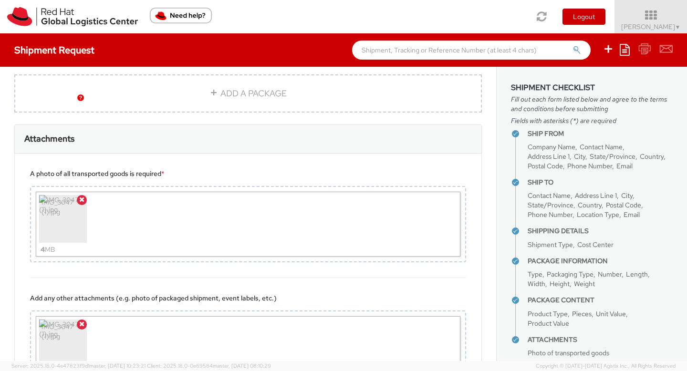
scroll to position [939, 0]
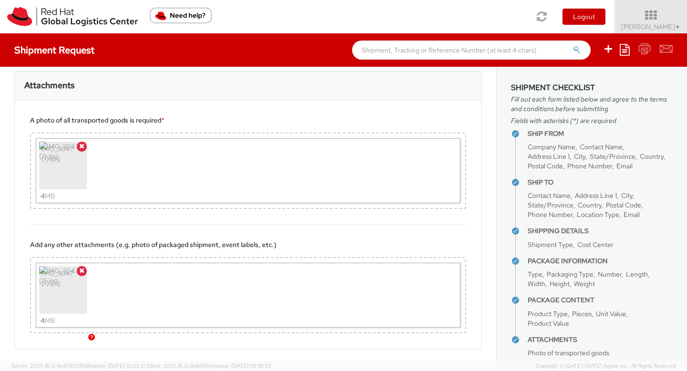
type input "Event Tumblers"
click at [46, 366] on link "Submit" at bounding box center [50, 375] width 72 height 19
